Goal: Task Accomplishment & Management: Use online tool/utility

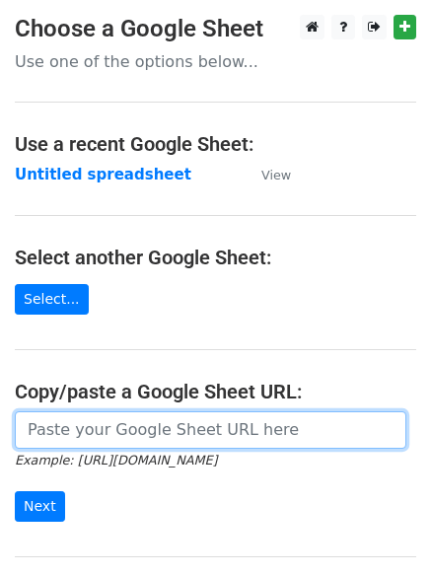
click at [166, 426] on input "url" at bounding box center [211, 429] width 392 height 37
type input "[URL][DOMAIN_NAME]"
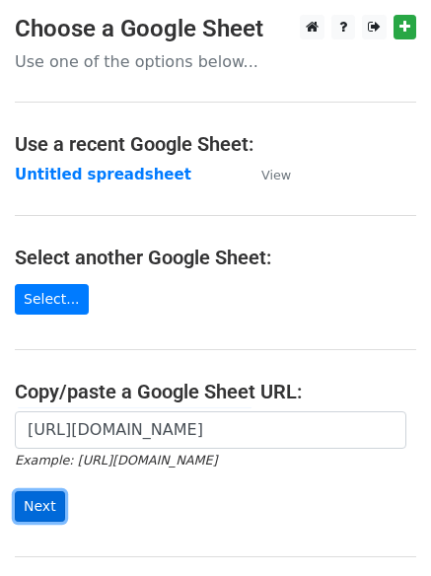
click at [30, 498] on input "Next" at bounding box center [40, 506] width 50 height 31
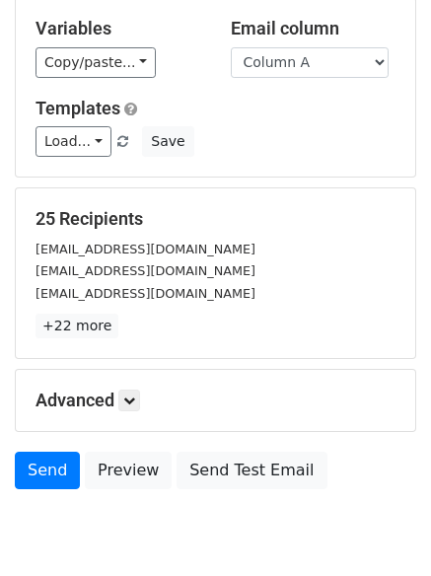
scroll to position [190, 0]
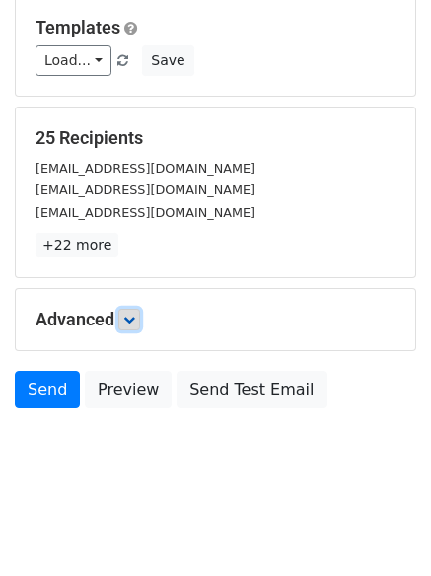
click at [135, 318] on icon at bounding box center [129, 320] width 12 height 12
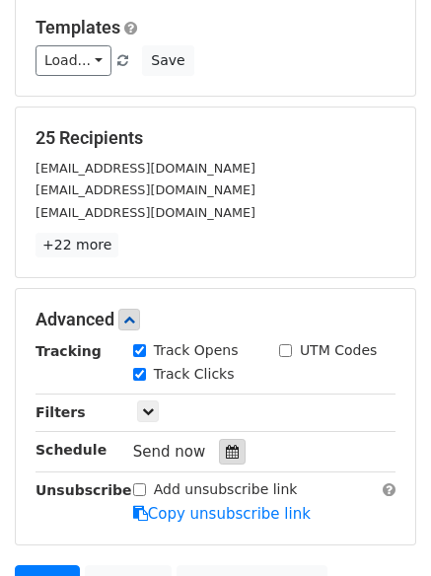
click at [226, 448] on icon at bounding box center [232, 452] width 13 height 14
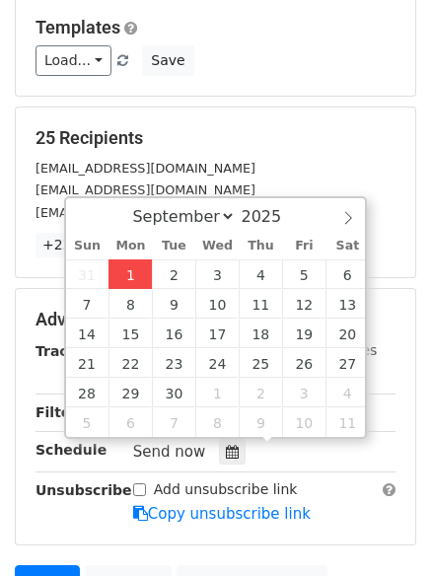
type input "2025-09-01 12:32"
type input "32"
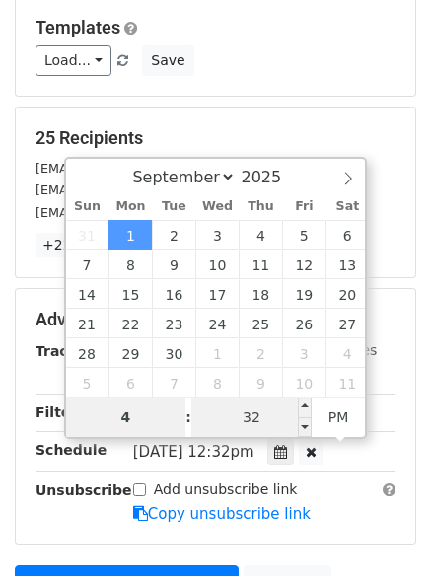
type input "4"
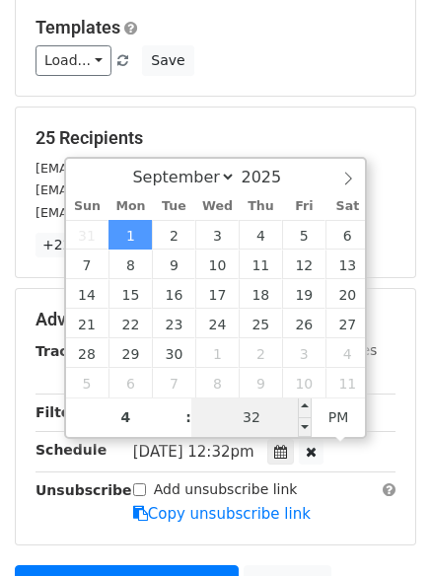
type input "2025-09-01 16:32"
type input "04"
click at [248, 413] on input "32" at bounding box center [251, 417] width 120 height 39
type input "0"
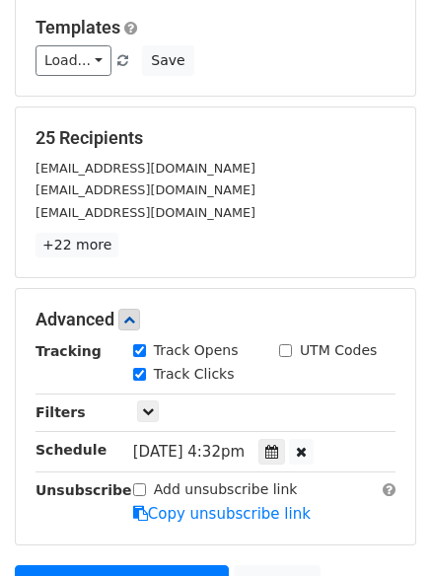
type input "2025-09-01 16:00"
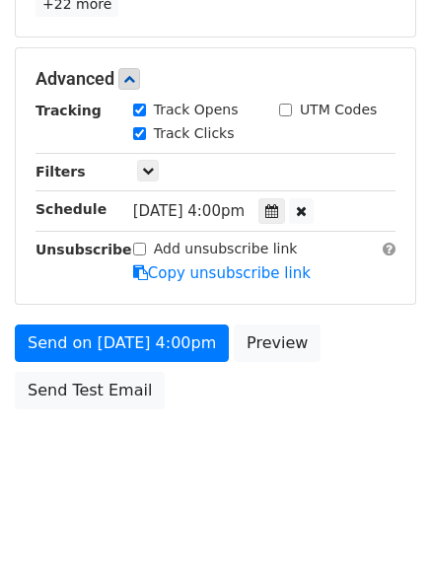
scroll to position [352, 0]
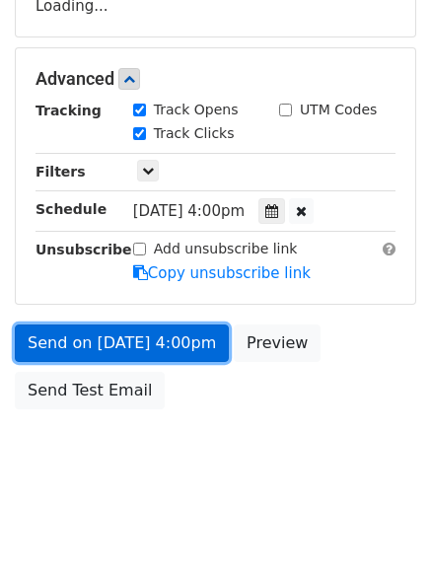
click at [93, 342] on form "Variables Copy/paste... {{Column A}} {{Column B}} {{Column C}} {{Column D}} Ema…" at bounding box center [216, 86] width 402 height 665
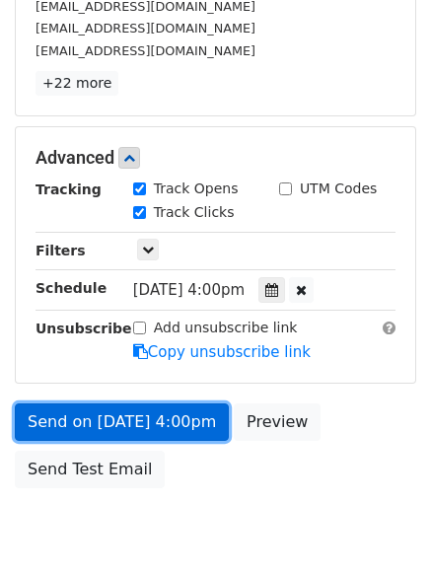
click at [108, 417] on link "Send on Sep 1 at 4:00pm" at bounding box center [122, 421] width 214 height 37
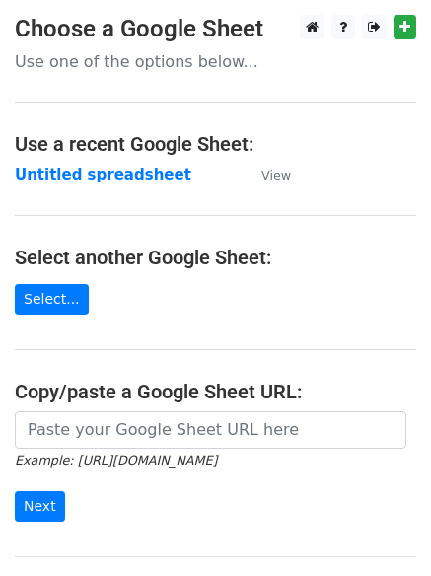
drag, startPoint x: 248, startPoint y: 422, endPoint x: 229, endPoint y: 442, distance: 27.2
click at [239, 439] on main "Choose a Google Sheet Use one of the options below... Use a recent Google Sheet…" at bounding box center [215, 321] width 431 height 613
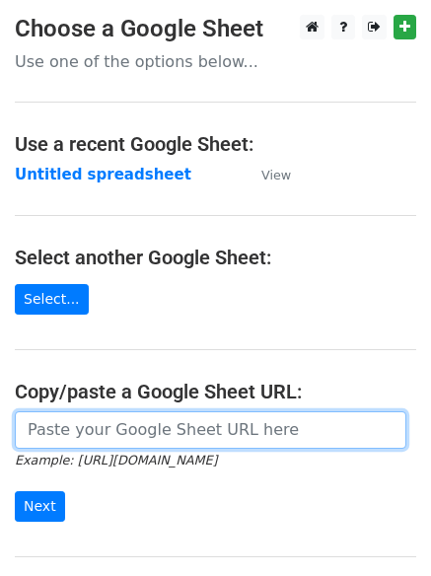
click at [153, 427] on input "url" at bounding box center [211, 429] width 392 height 37
type input "[URL][DOMAIN_NAME]"
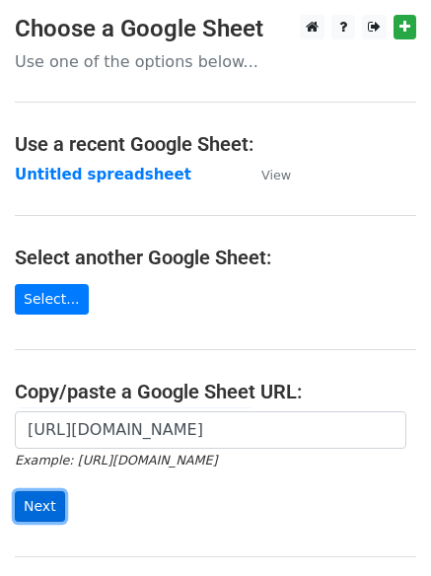
click at [25, 498] on input "Next" at bounding box center [40, 506] width 50 height 31
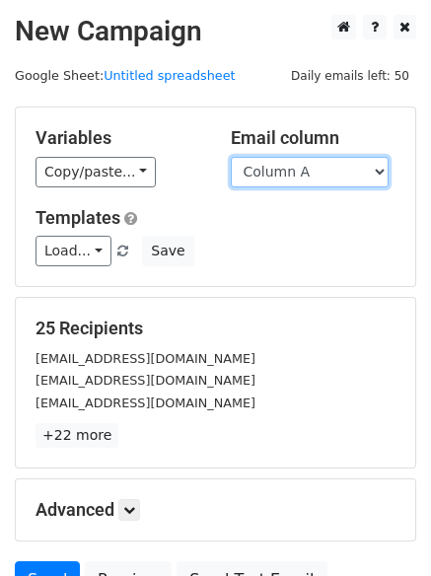
click at [374, 169] on select "Column A Column B Column C Column D" at bounding box center [310, 172] width 158 height 31
select select "Column B"
click at [231, 157] on select "Column A Column B Column C Column D" at bounding box center [310, 172] width 158 height 31
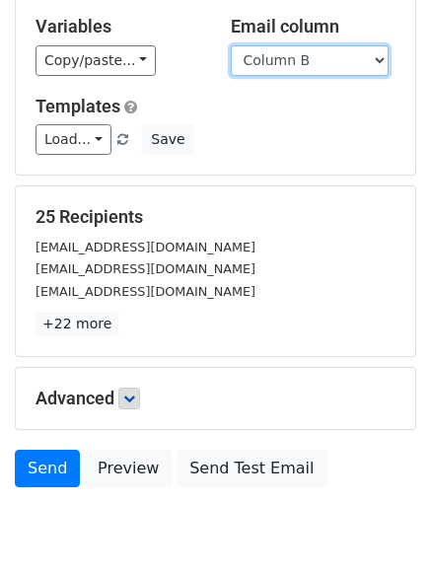
scroll to position [129, 0]
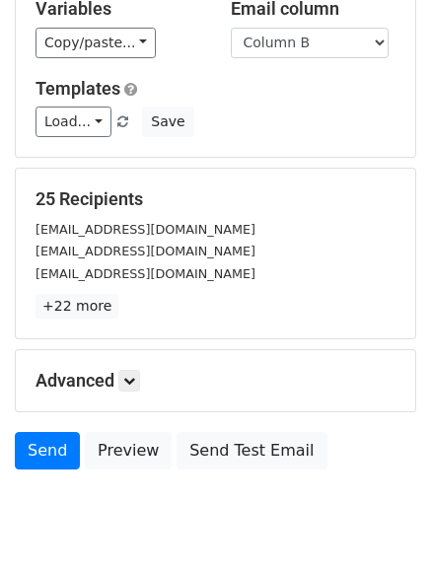
click at [127, 323] on div "25 Recipients sales@mobilecoderz.com marketing@predictive.co.th support@transwa…" at bounding box center [216, 254] width 400 height 170
click at [129, 378] on icon at bounding box center [129, 381] width 12 height 12
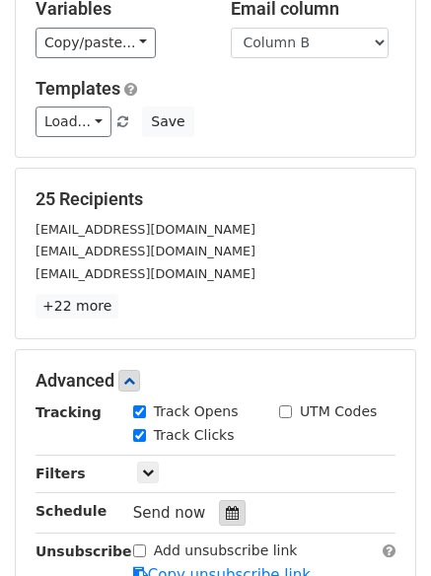
click at [219, 502] on div at bounding box center [232, 513] width 27 height 26
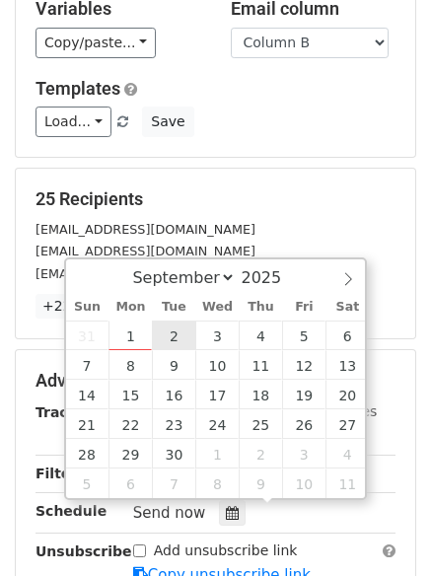
type input "2025-09-02 12:00"
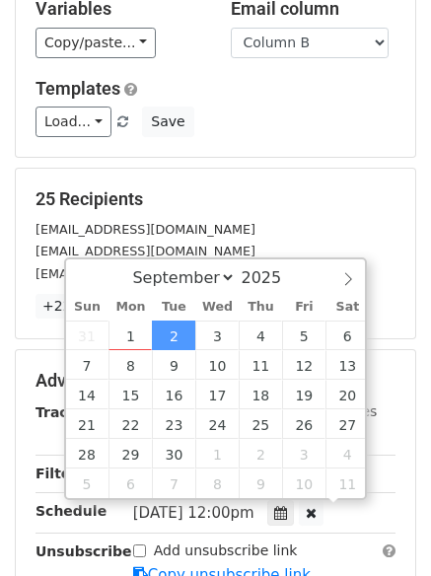
scroll to position [1, 0]
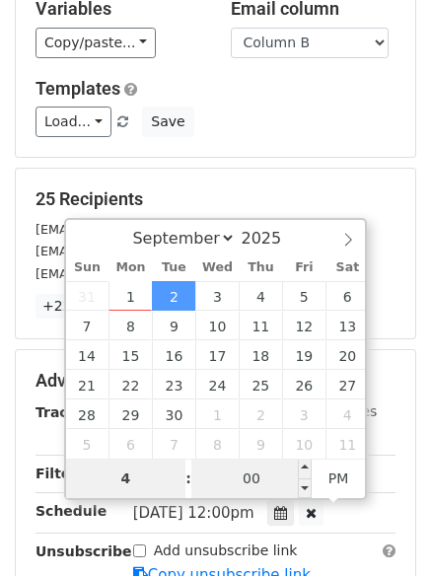
type input "4"
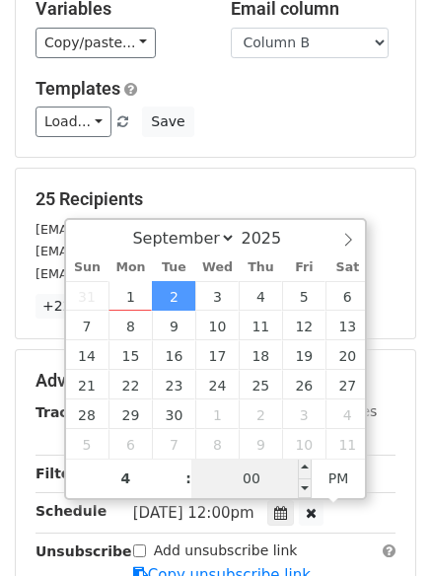
type input "2025-09-02 16:00"
type input "04"
click at [247, 472] on input "00" at bounding box center [251, 478] width 120 height 39
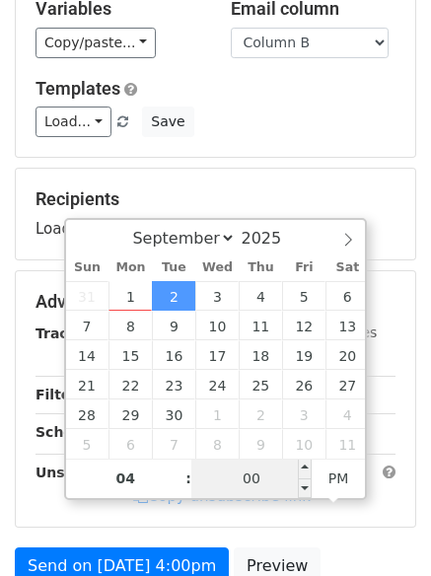
type input "5"
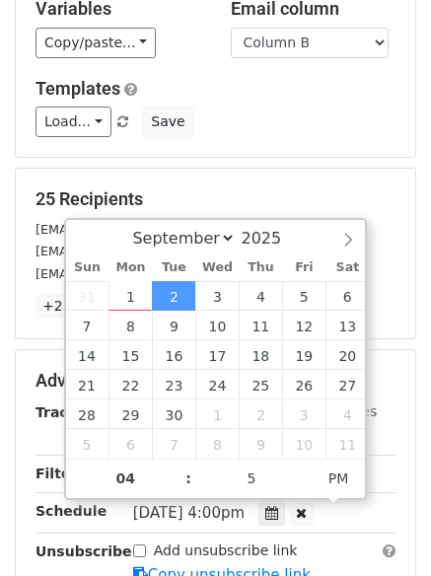
type input "2025-09-02 16:05"
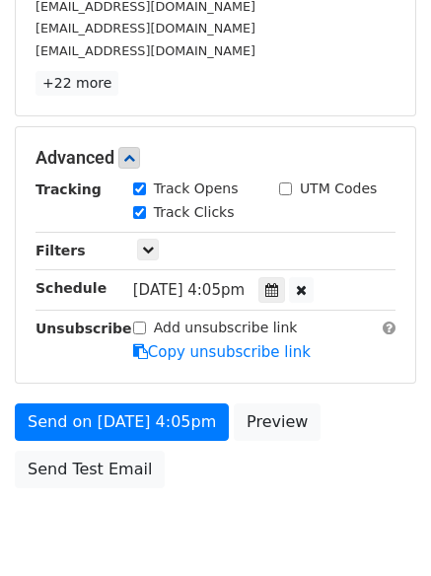
scroll to position [431, 0]
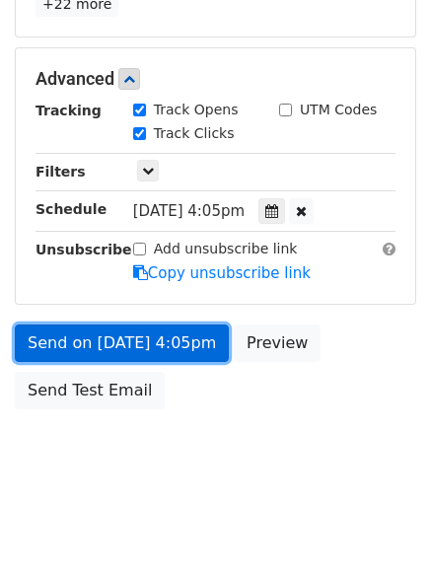
click at [133, 340] on link "Send on Sep 2 at 4:05pm" at bounding box center [122, 343] width 214 height 37
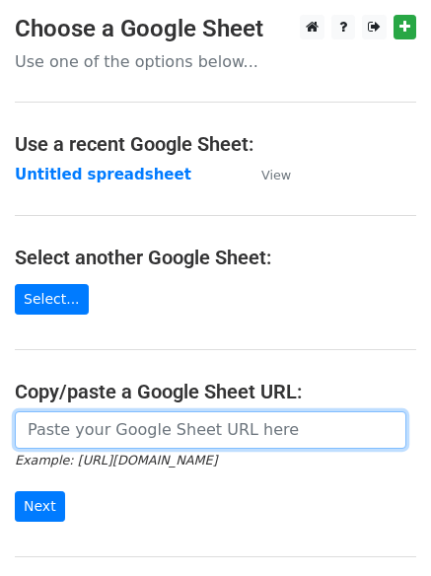
click at [142, 437] on input "url" at bounding box center [211, 429] width 392 height 37
type input "https://docs.google.com/spreadsheets/d/1Rpx7-NFuqa12FvZX-H1-YyYNf3wHdALdAQRrhc2…"
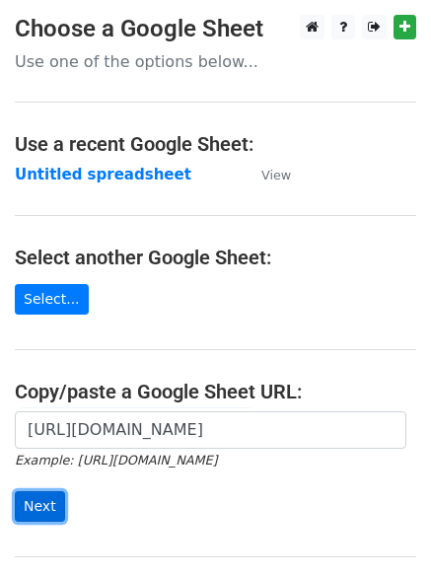
click at [40, 507] on input "Next" at bounding box center [40, 506] width 50 height 31
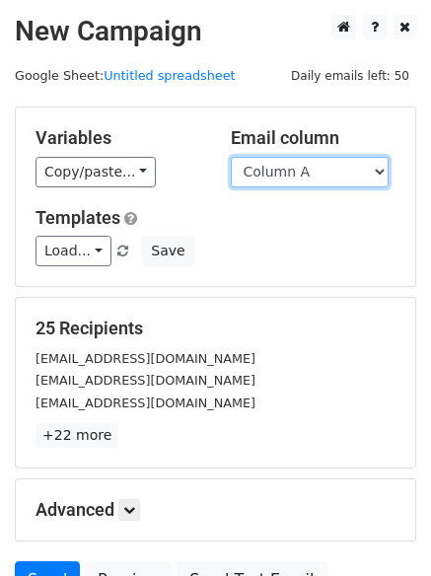
click at [380, 170] on select "Column A Column B Column C Column D" at bounding box center [310, 172] width 158 height 31
select select "Column C"
click at [231, 157] on select "Column A Column B Column C Column D" at bounding box center [310, 172] width 158 height 31
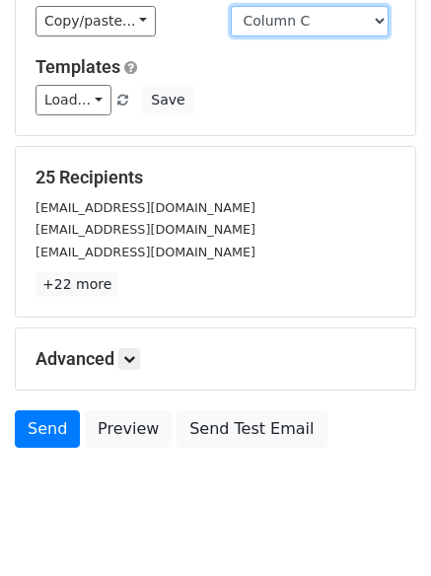
scroll to position [190, 0]
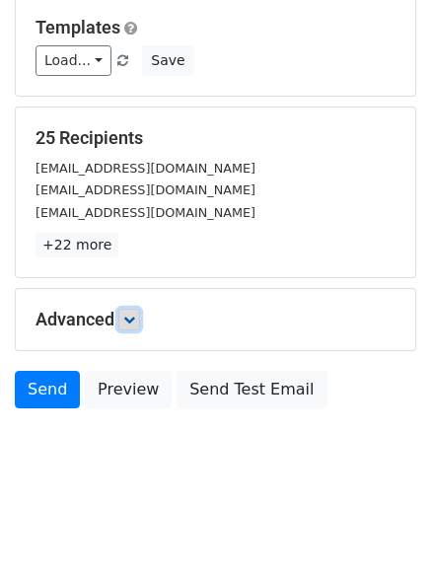
click at [135, 315] on icon at bounding box center [129, 320] width 12 height 12
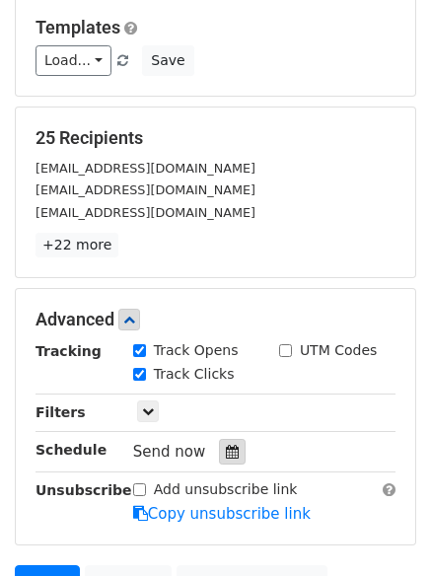
click at [226, 445] on icon at bounding box center [232, 452] width 13 height 14
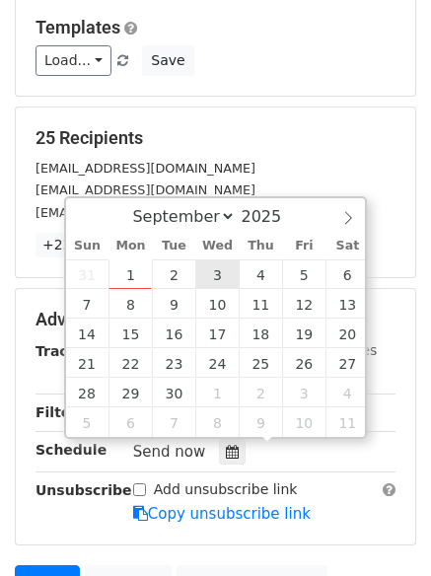
type input "2025-09-03 12:00"
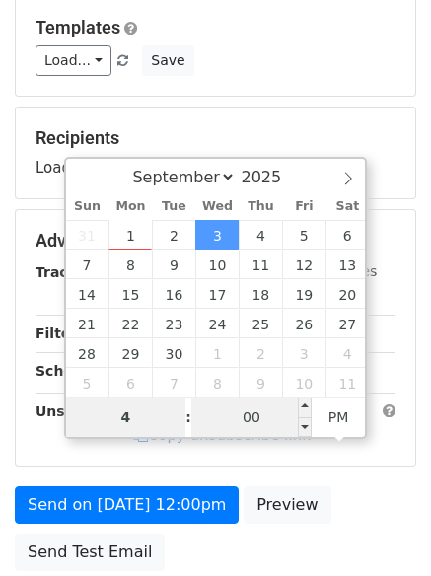
type input "4"
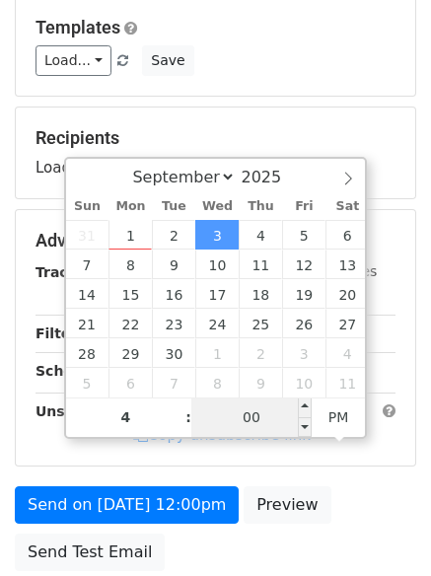
type input "2025-09-03 16:00"
type input "04"
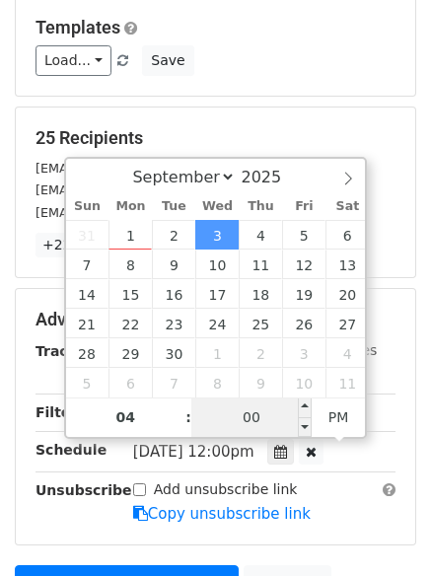
click at [240, 424] on input "00" at bounding box center [251, 417] width 120 height 39
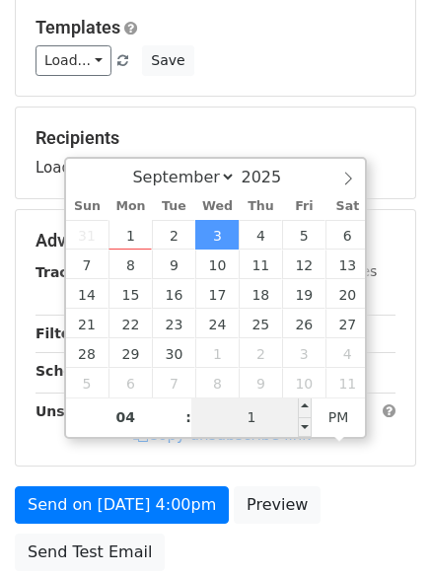
type input "10"
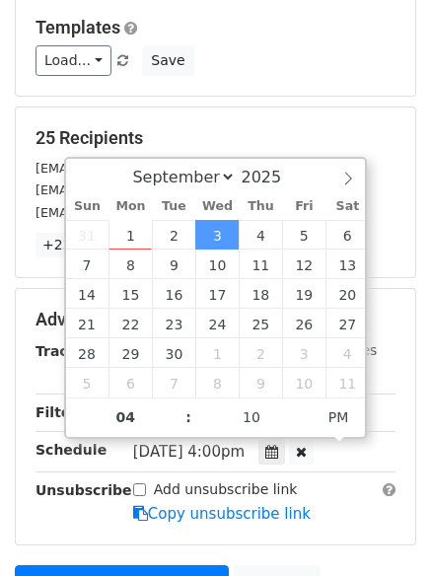
type input "2025-09-03 16:10"
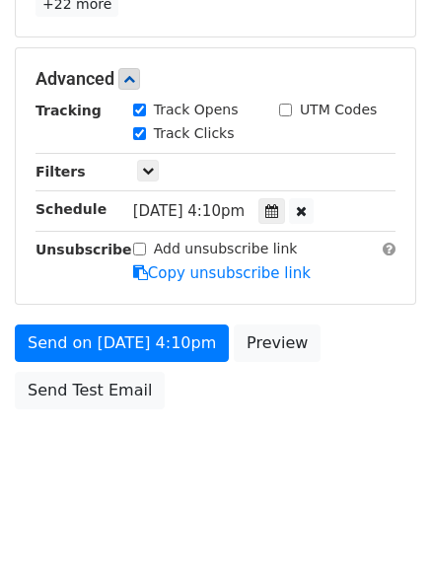
scroll to position [352, 0]
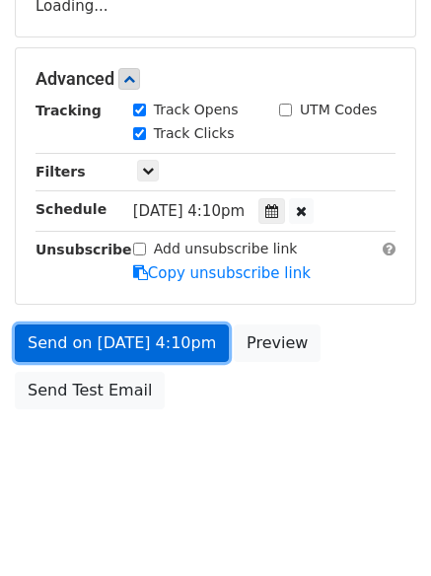
click at [101, 332] on link "Send on Sep 3 at 4:10pm" at bounding box center [122, 343] width 214 height 37
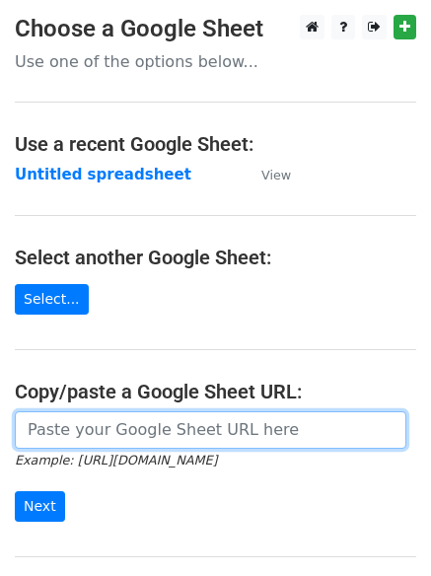
click at [99, 428] on input "url" at bounding box center [211, 429] width 392 height 37
type input "[URL][DOMAIN_NAME]"
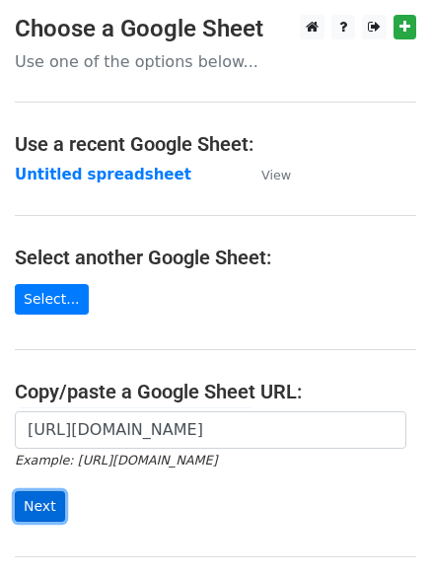
click at [37, 499] on input "Next" at bounding box center [40, 506] width 50 height 31
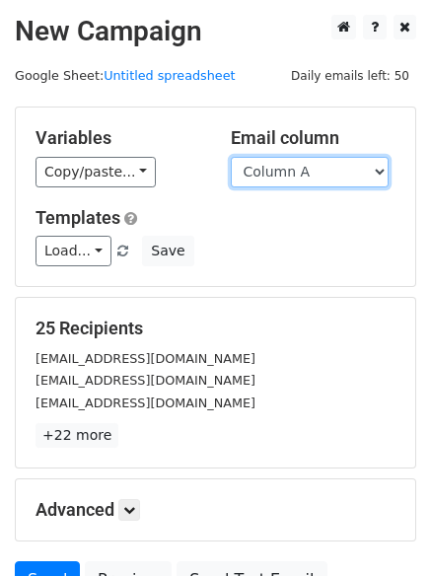
click at [381, 167] on select "Column A Column B Column C Column D" at bounding box center [310, 172] width 158 height 31
select select "Column D"
click at [231, 157] on select "Column A Column B Column C Column D" at bounding box center [310, 172] width 158 height 31
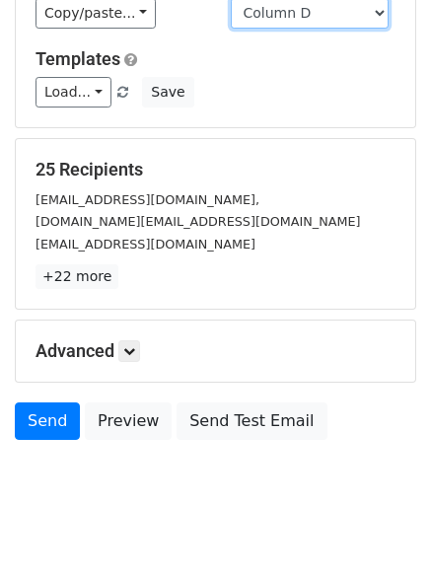
scroll to position [190, 0]
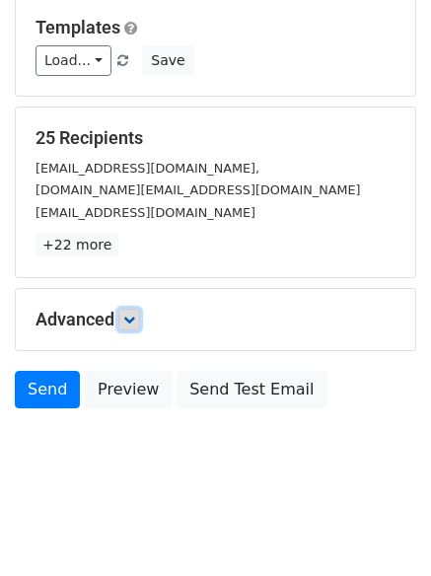
click at [133, 319] on icon at bounding box center [129, 320] width 12 height 12
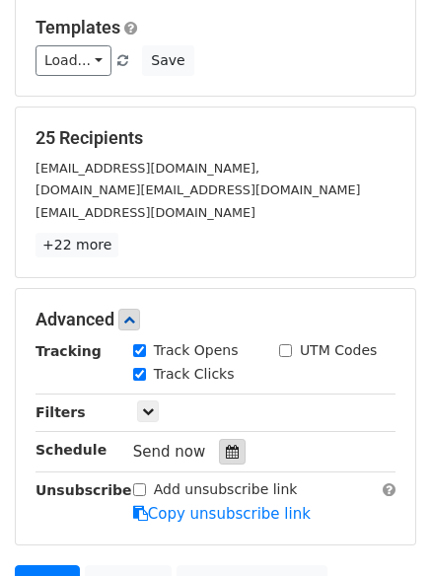
click at [226, 453] on icon at bounding box center [232, 452] width 13 height 14
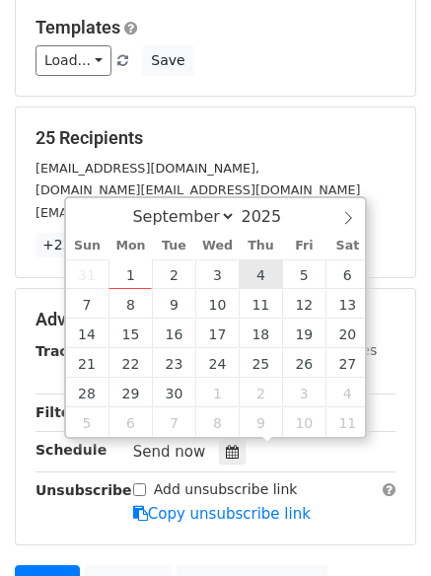
type input "[DATE] 12:00"
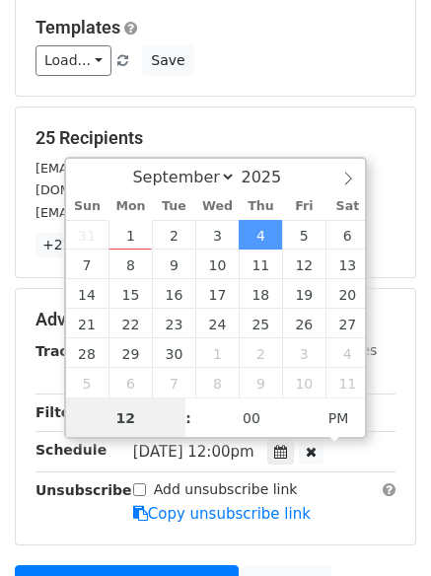
scroll to position [1, 0]
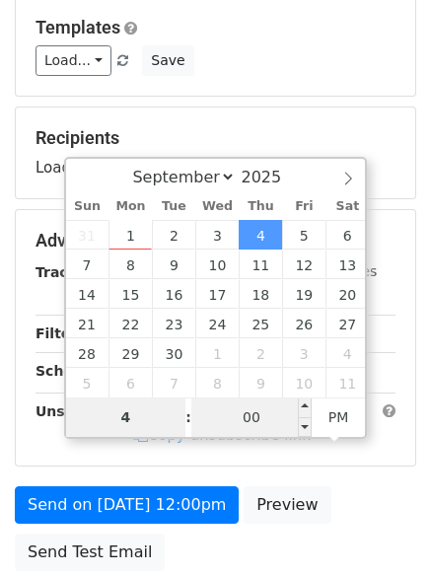
type input "4"
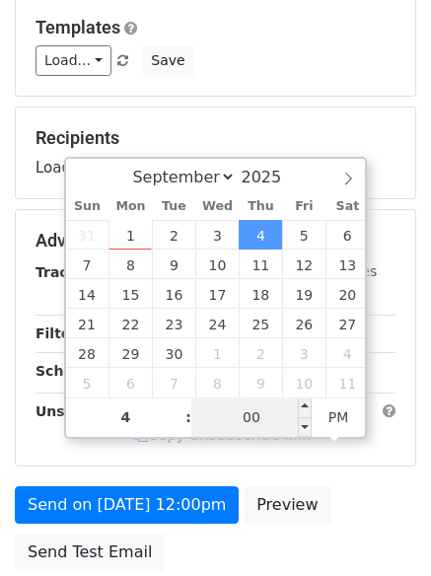
type input "[DATE] 16:00"
type input "04"
click at [249, 424] on input "00" at bounding box center [251, 417] width 120 height 39
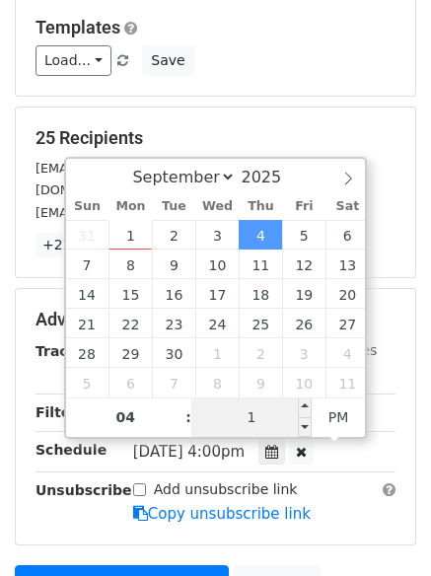
type input "15"
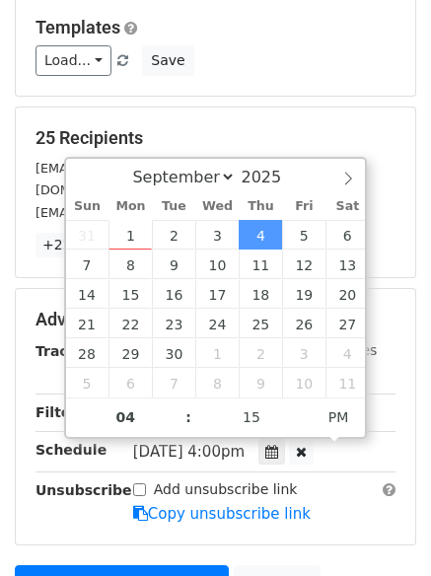
type input "[DATE] 16:15"
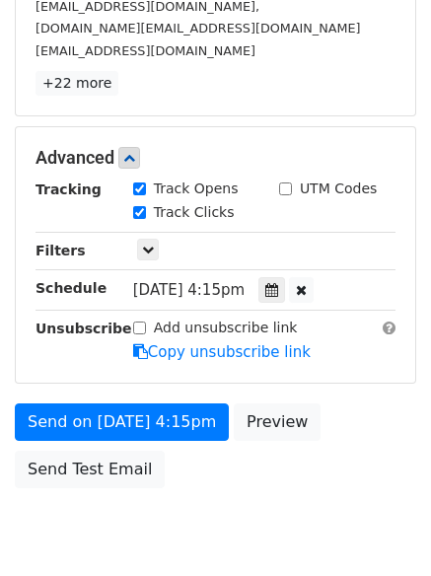
scroll to position [431, 0]
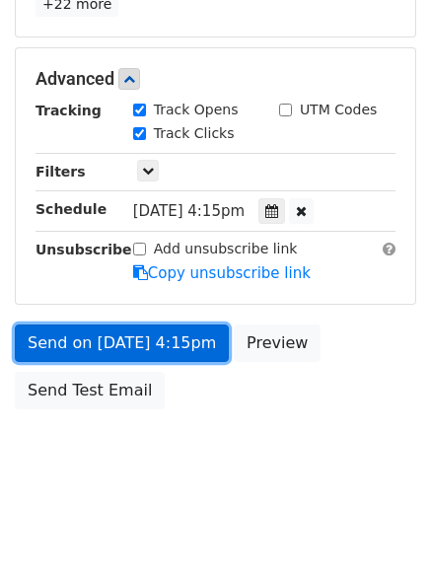
click at [149, 342] on link "Send on [DATE] 4:15pm" at bounding box center [122, 343] width 214 height 37
